Goal: Task Accomplishment & Management: Manage account settings

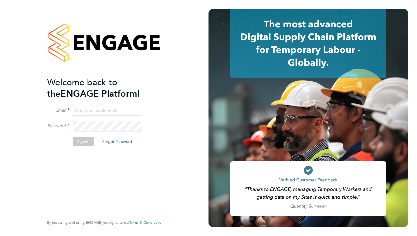
type input "andrew.marriott@justice.gov.uk"
click at [83, 140] on button "Sign In" at bounding box center [83, 141] width 21 height 9
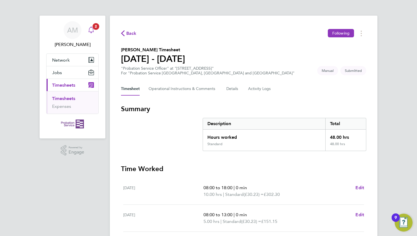
click at [95, 33] on div "Main navigation" at bounding box center [91, 30] width 11 height 11
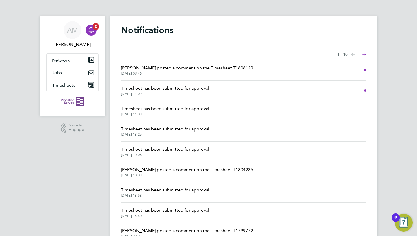
click at [150, 86] on span "Timesheet has been submitted for approval" at bounding box center [165, 88] width 88 height 7
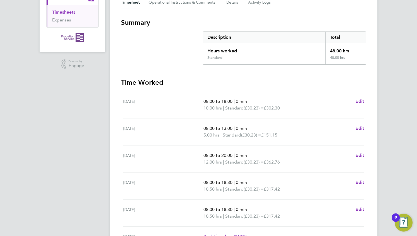
scroll to position [166, 0]
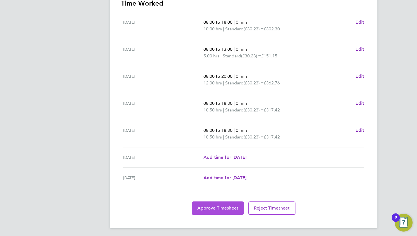
click at [215, 209] on span "Approve Timesheet" at bounding box center [218, 209] width 41 height 6
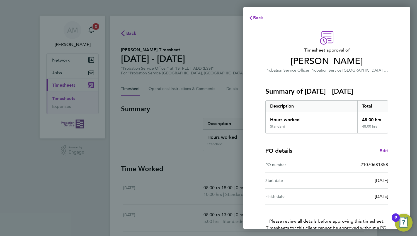
scroll to position [30, 0]
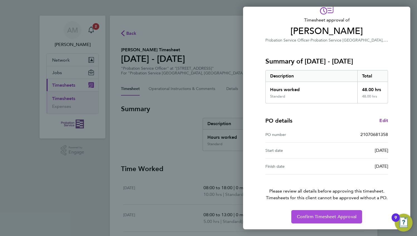
click at [347, 219] on button "Confirm Timesheet Approval" at bounding box center [327, 216] width 71 height 13
